Goal: Information Seeking & Learning: Learn about a topic

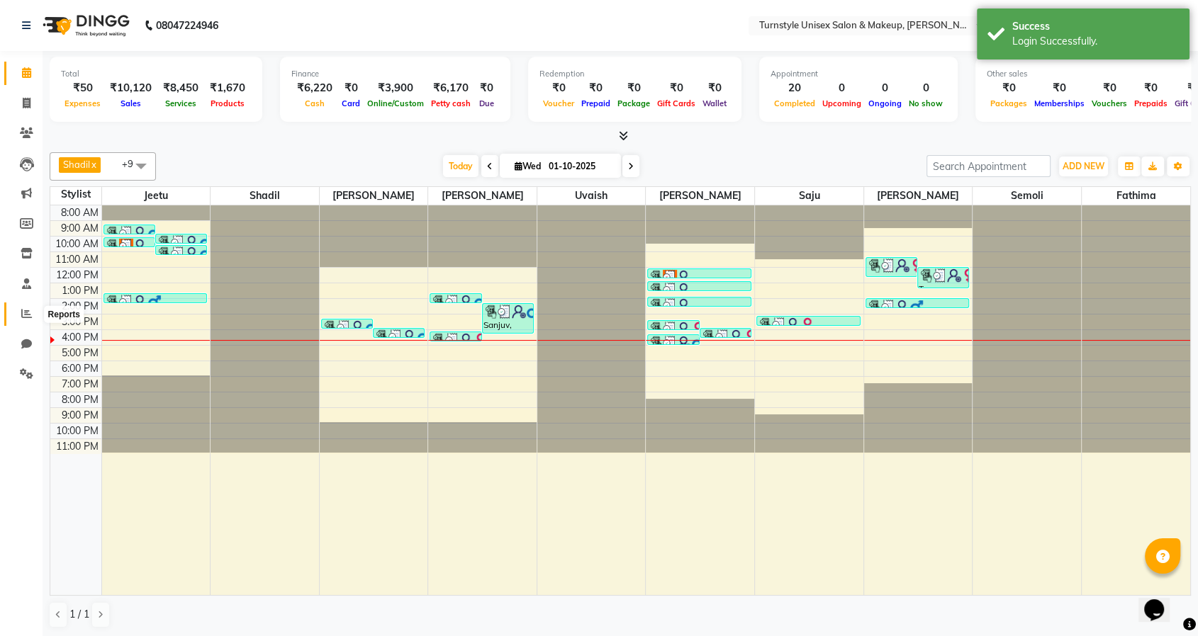
click at [26, 315] on icon at bounding box center [26, 313] width 11 height 11
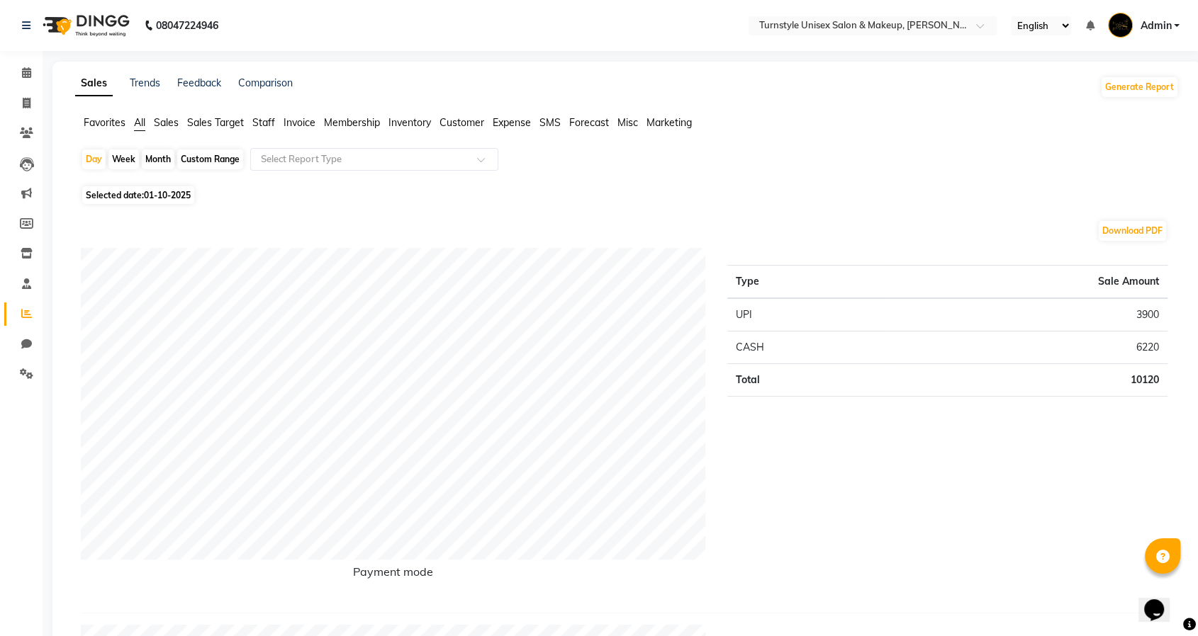
click at [212, 128] on li "Sales Target" at bounding box center [215, 123] width 57 height 15
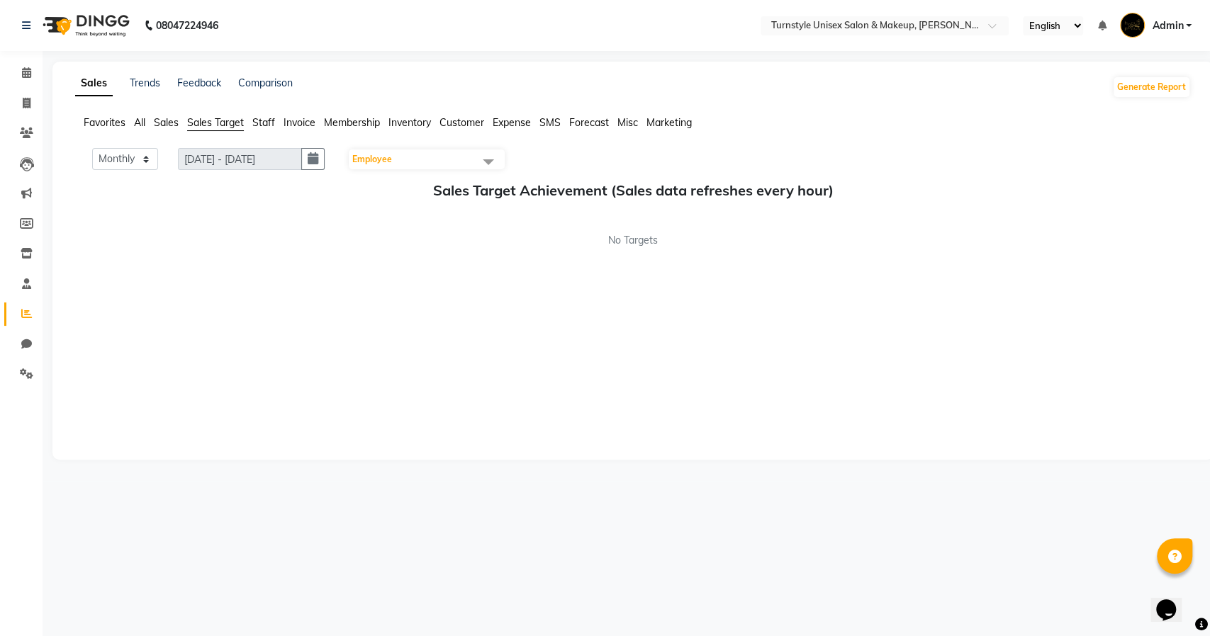
click at [407, 152] on span "Employee" at bounding box center [427, 160] width 156 height 20
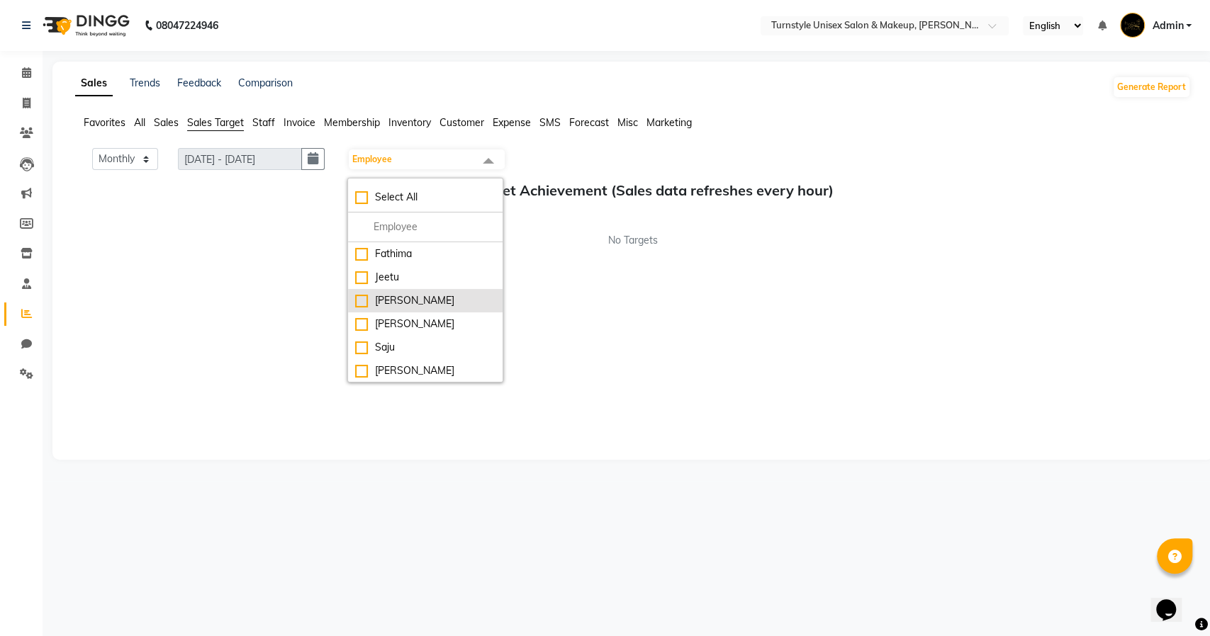
click at [378, 298] on div "[PERSON_NAME]" at bounding box center [425, 300] width 140 height 15
checkbox input "true"
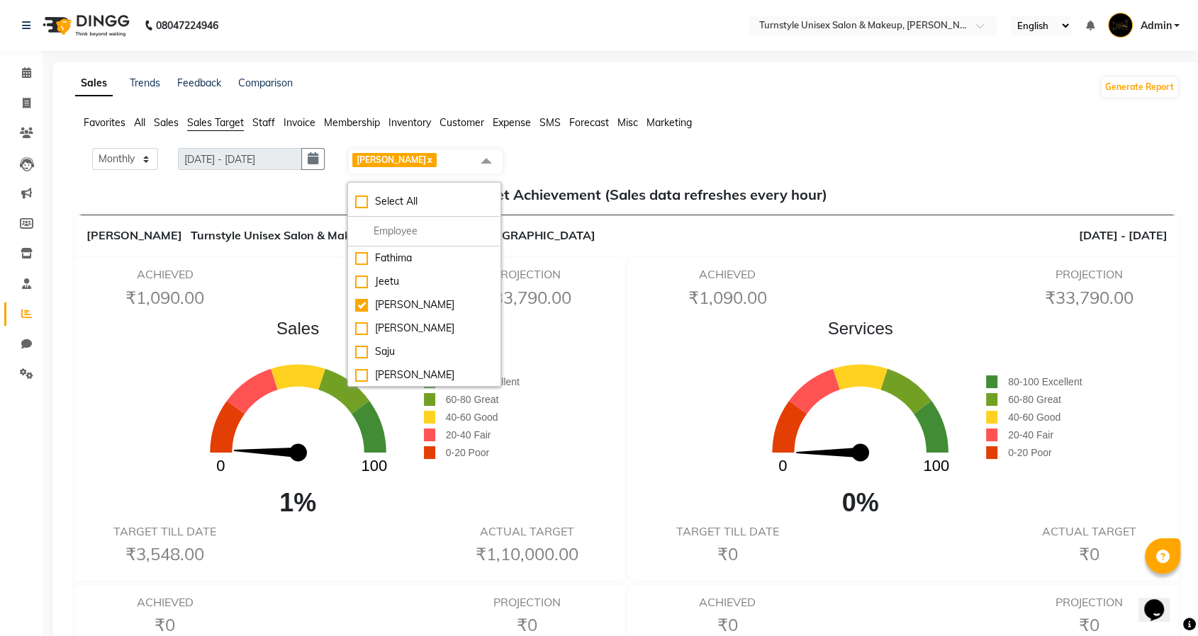
click at [159, 334] on div "Sales 0 100 1% 80-100 Excellent 60-80 Great 40-60 Good 20-40 Fair 0-20 Poor" at bounding box center [346, 419] width 548 height 206
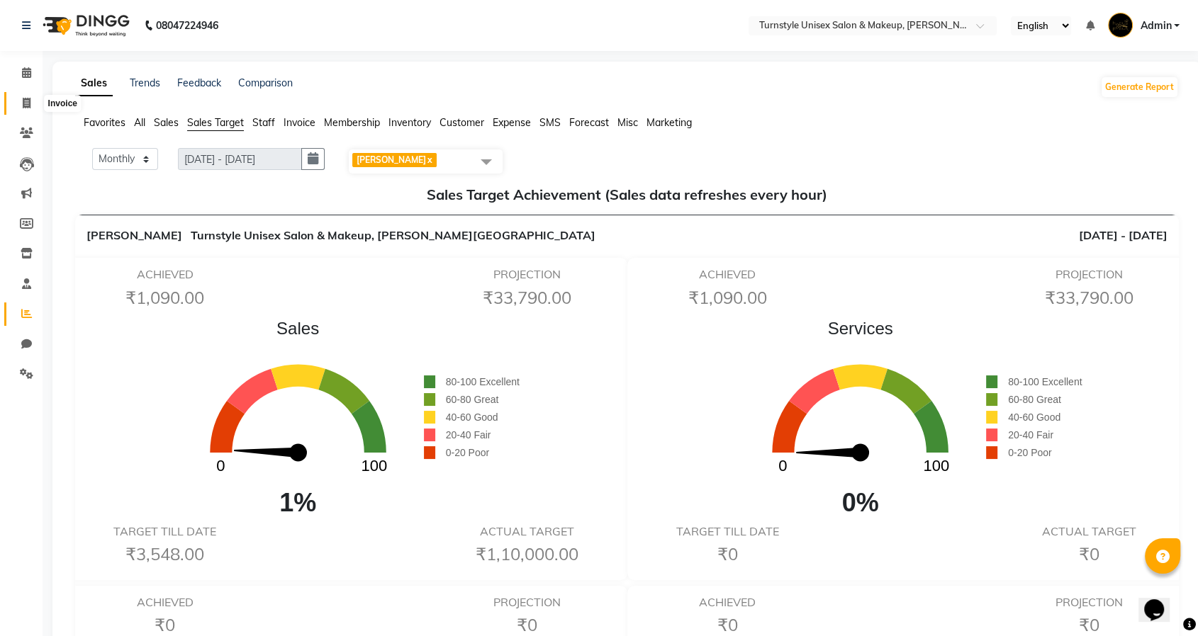
click at [26, 102] on icon at bounding box center [27, 103] width 8 height 11
select select "9091"
select select "service"
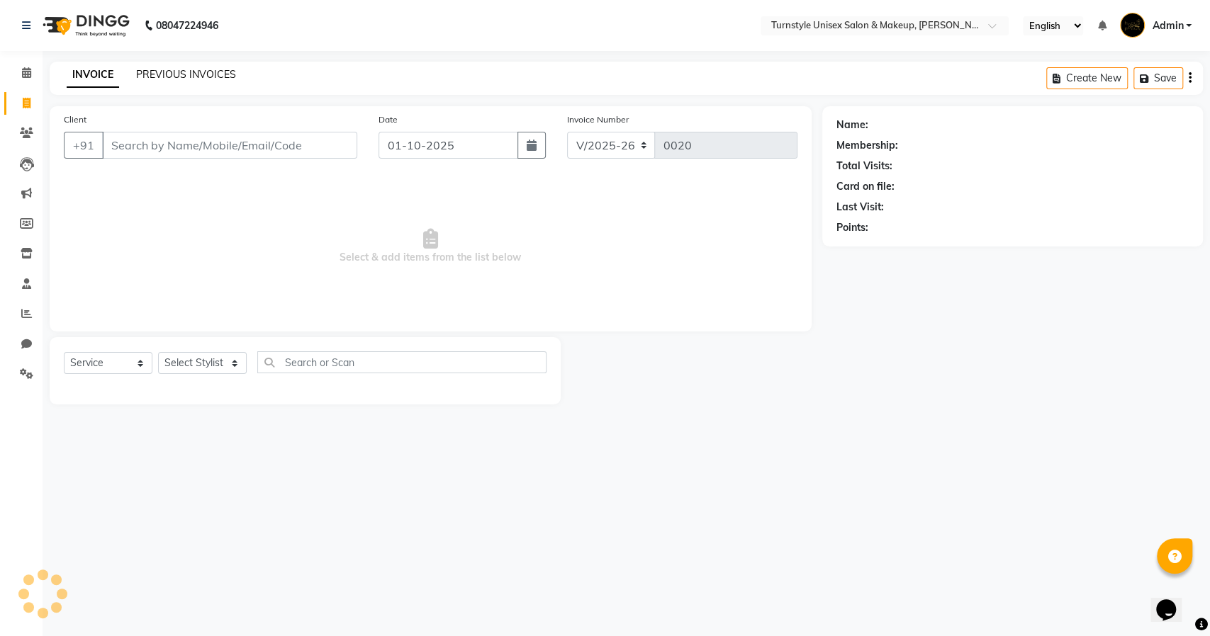
click at [212, 70] on link "PREVIOUS INVOICES" at bounding box center [186, 74] width 100 height 13
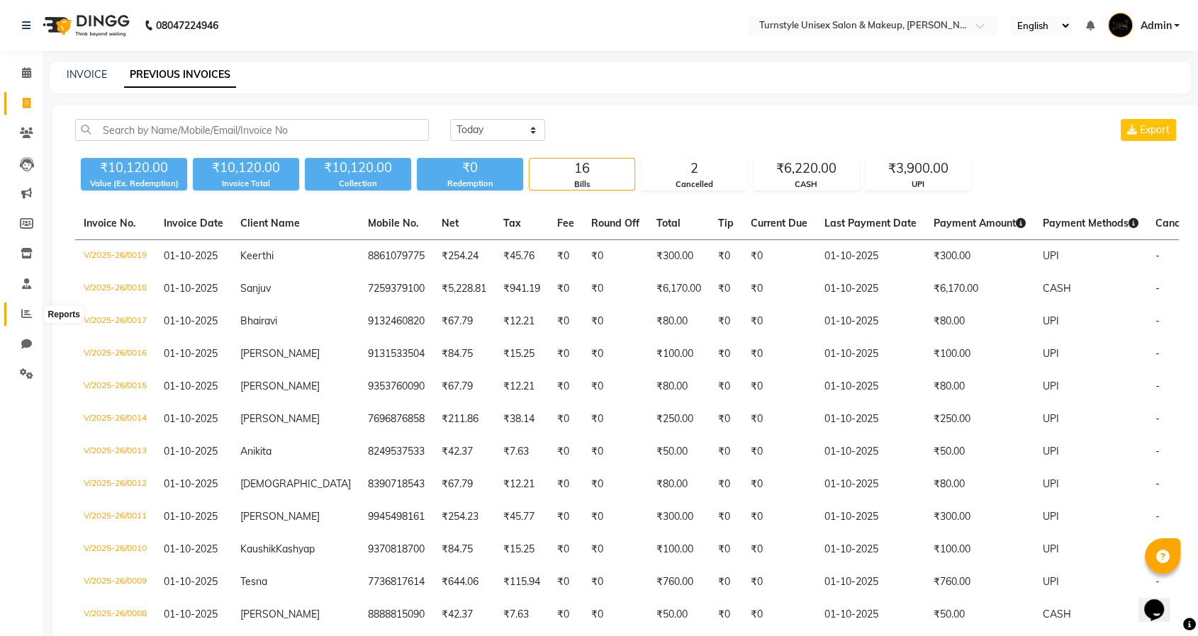
click at [16, 315] on span at bounding box center [26, 314] width 25 height 16
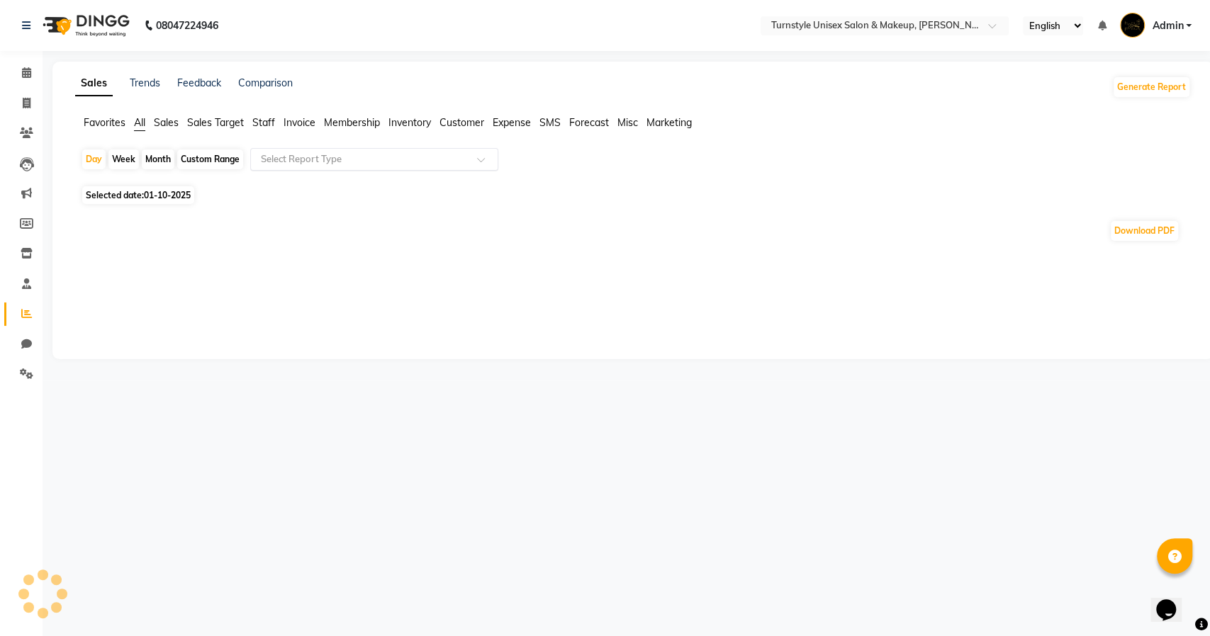
click at [303, 155] on input "text" at bounding box center [360, 159] width 204 height 14
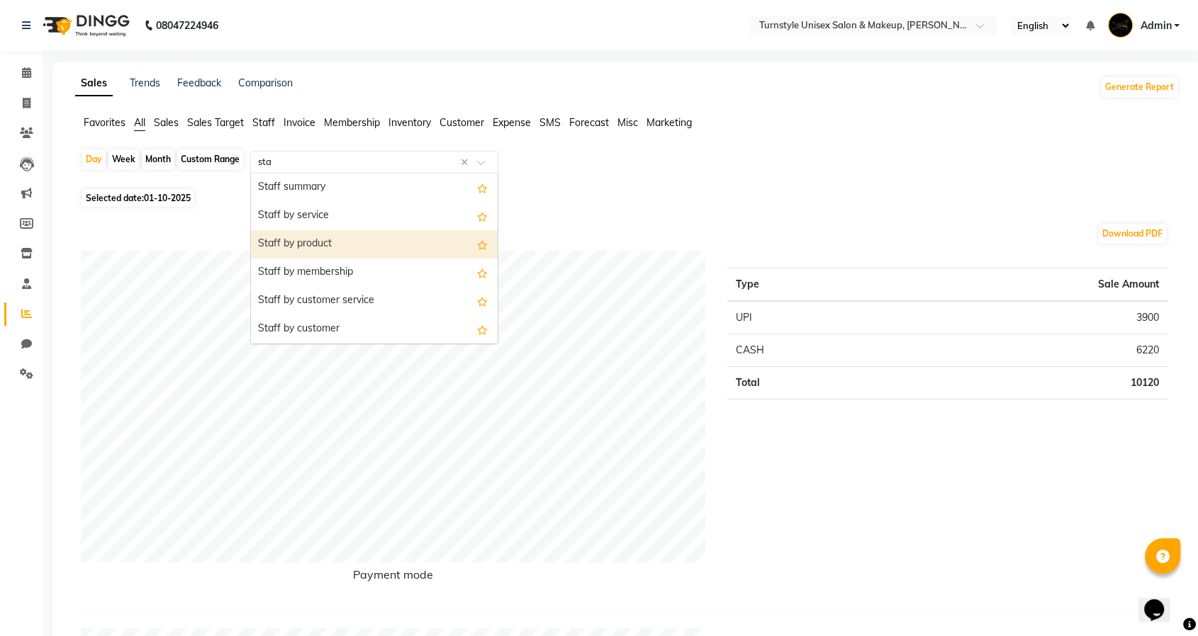
type input "staf"
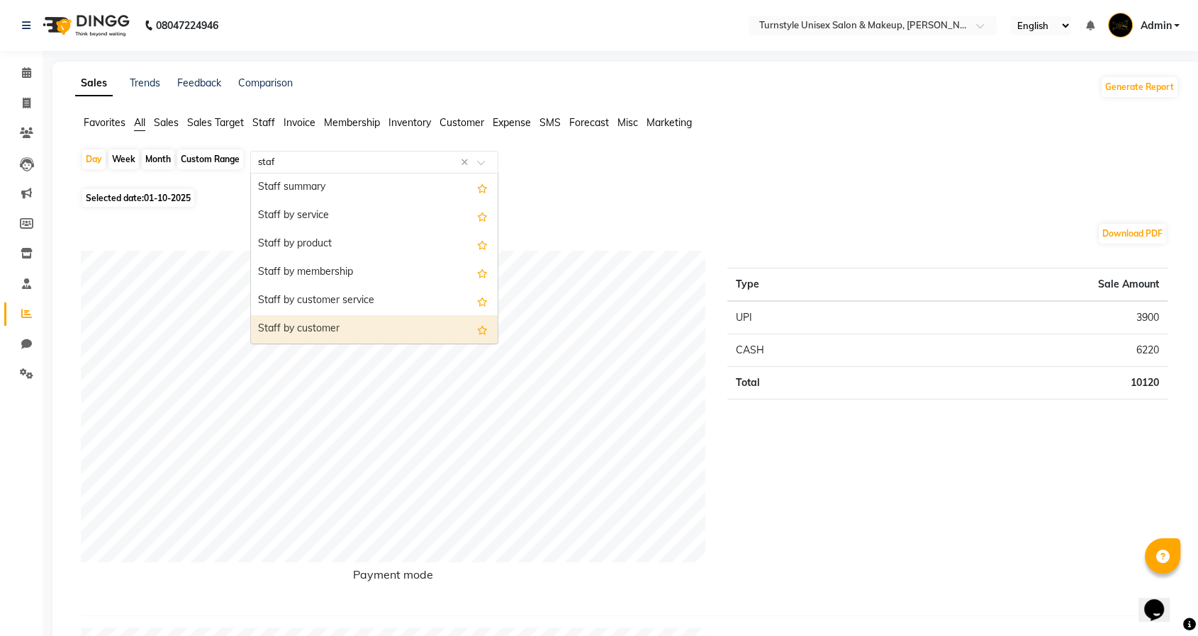
click at [326, 327] on div "Staff by customer" at bounding box center [374, 329] width 247 height 28
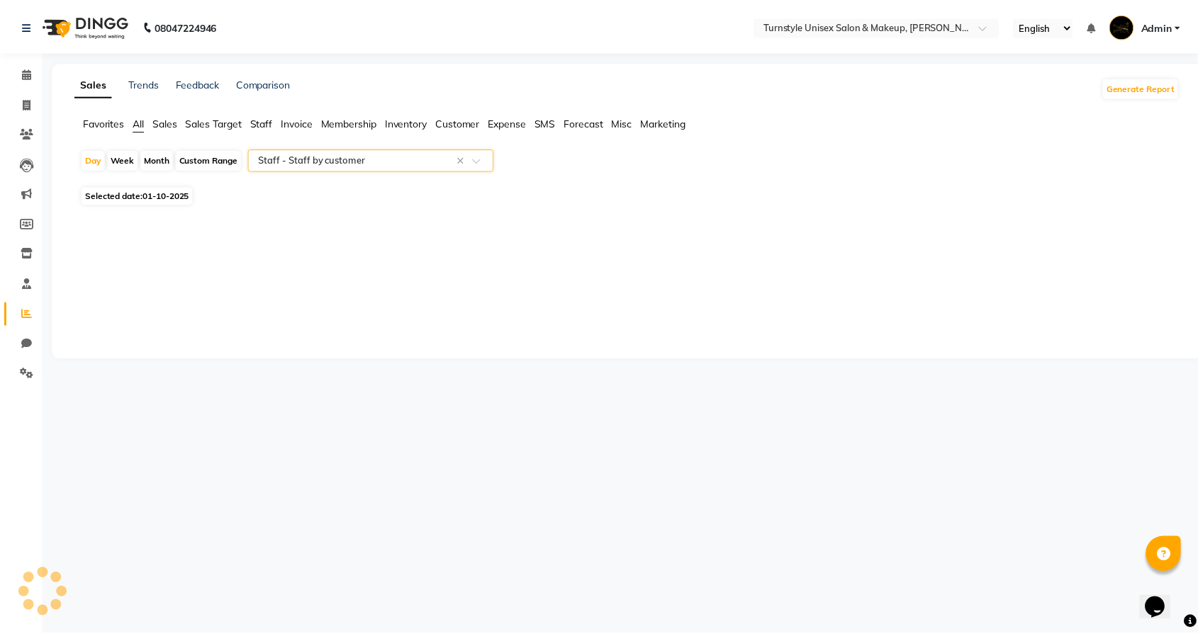
select select "full_report"
select select "csv"
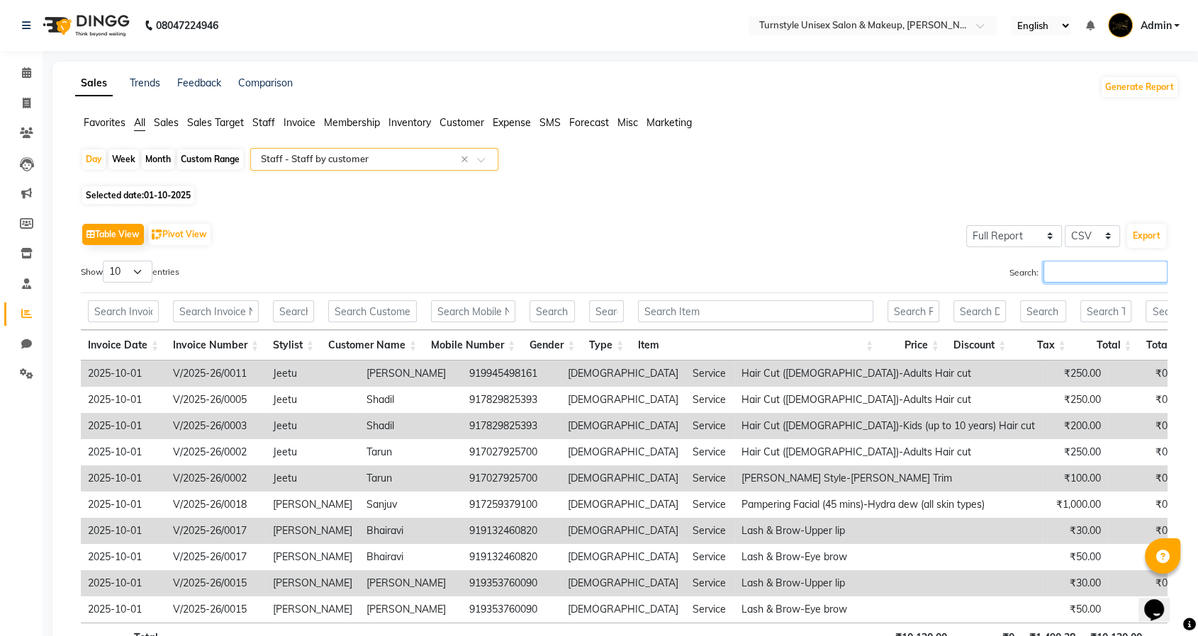
click at [1072, 282] on input "Search:" at bounding box center [1105, 272] width 124 height 22
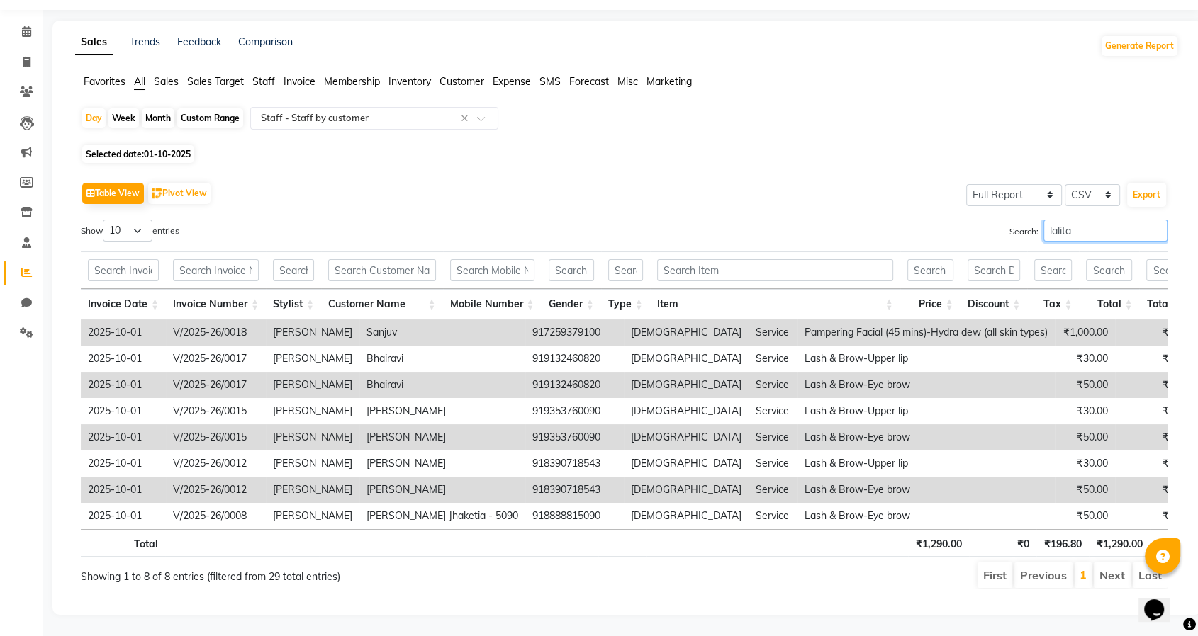
type input "lalita"
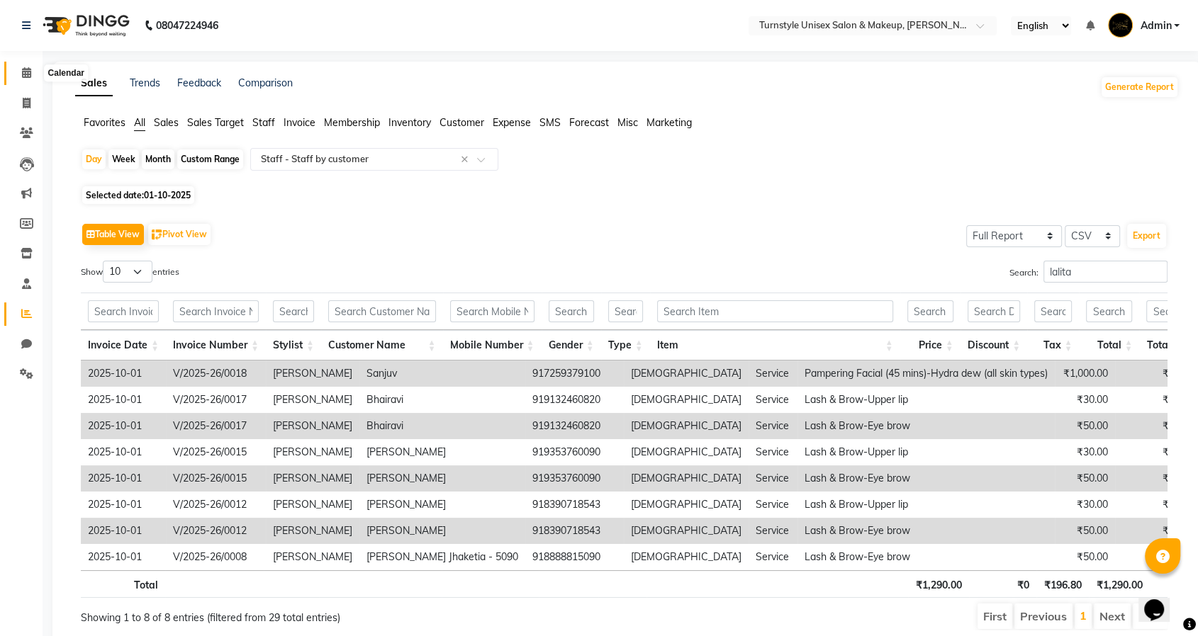
click at [28, 76] on icon at bounding box center [26, 72] width 9 height 11
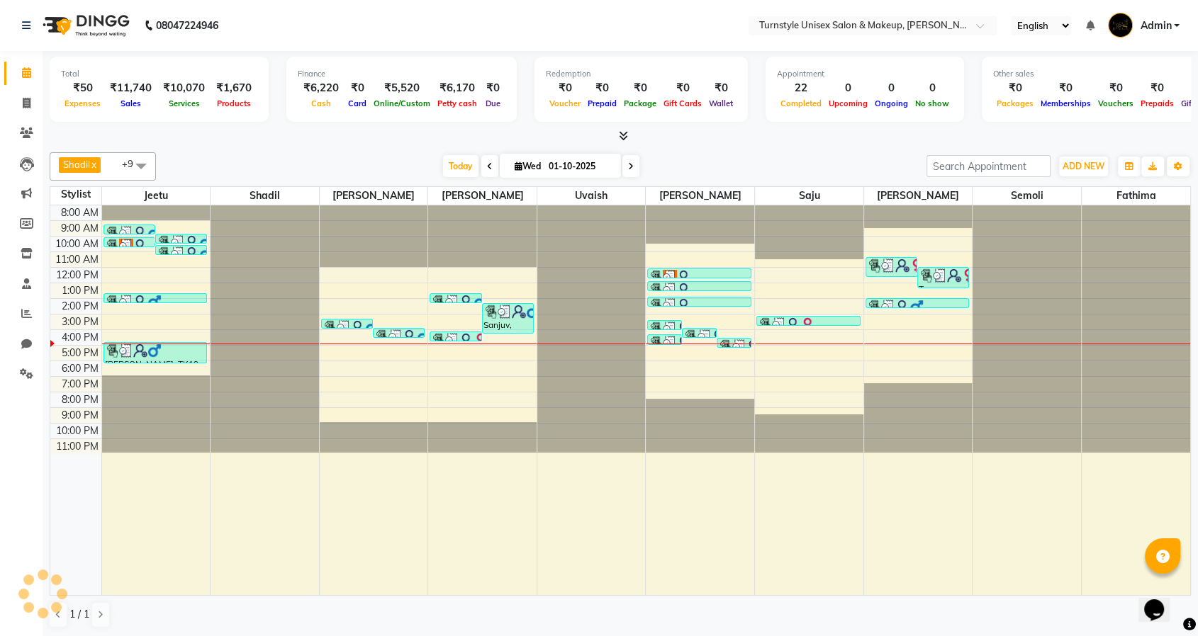
click at [1176, 24] on link "Admin" at bounding box center [1144, 25] width 72 height 23
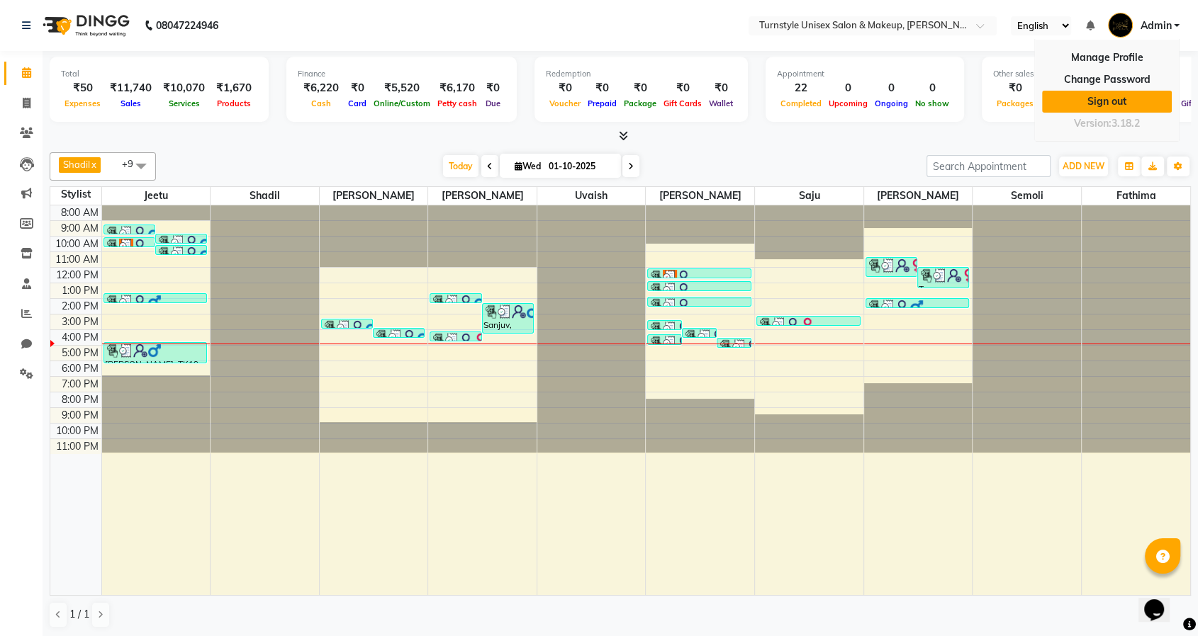
click at [1111, 101] on link "Sign out" at bounding box center [1107, 102] width 130 height 22
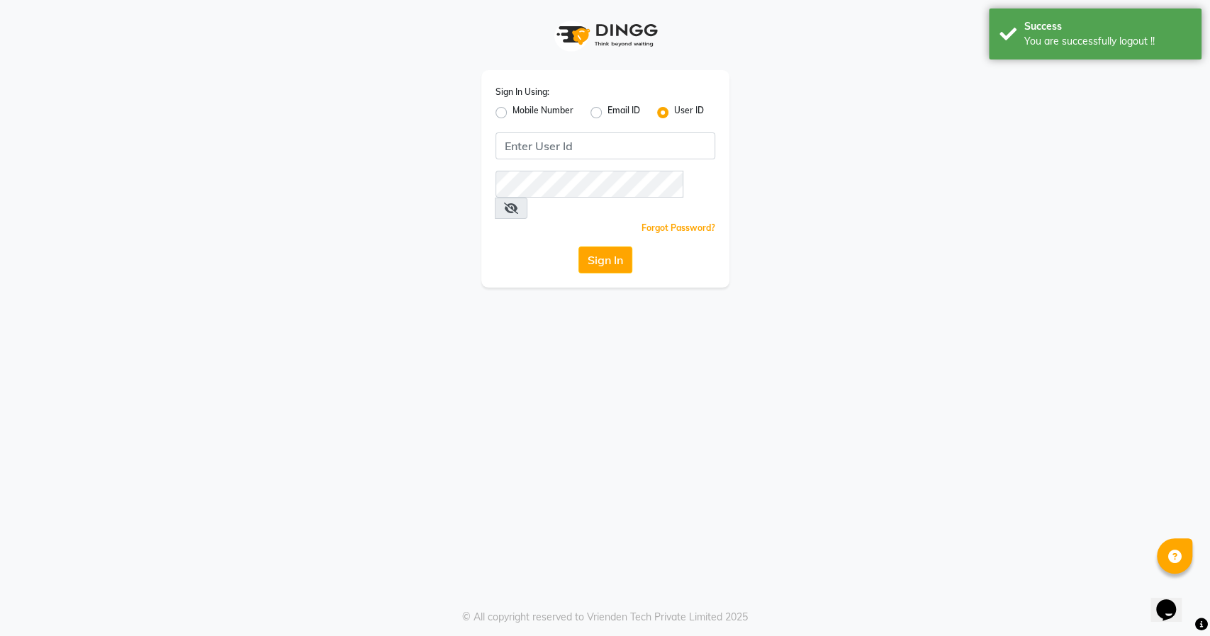
click at [512, 111] on label "Mobile Number" at bounding box center [542, 112] width 61 height 17
click at [512, 111] on input "Mobile Number" at bounding box center [516, 108] width 9 height 9
radio input "true"
radio input "false"
click at [634, 154] on input "Username" at bounding box center [629, 146] width 172 height 27
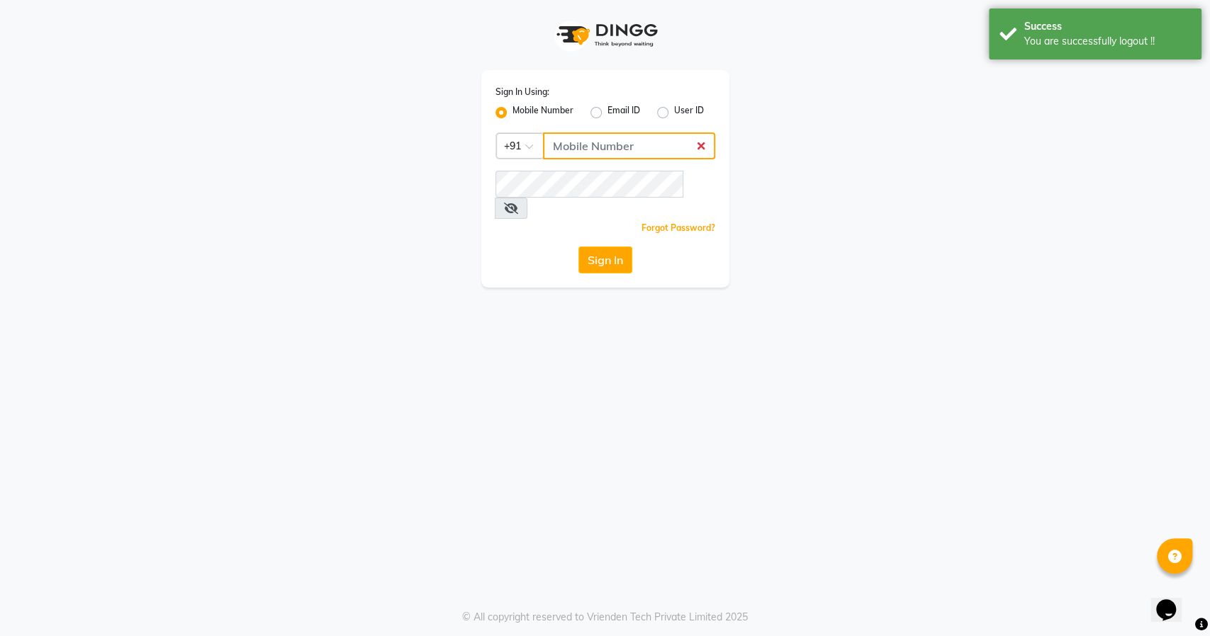
type input "8484885741"
click at [603, 247] on button "Sign In" at bounding box center [605, 260] width 54 height 27
